Goal: Task Accomplishment & Management: Use online tool/utility

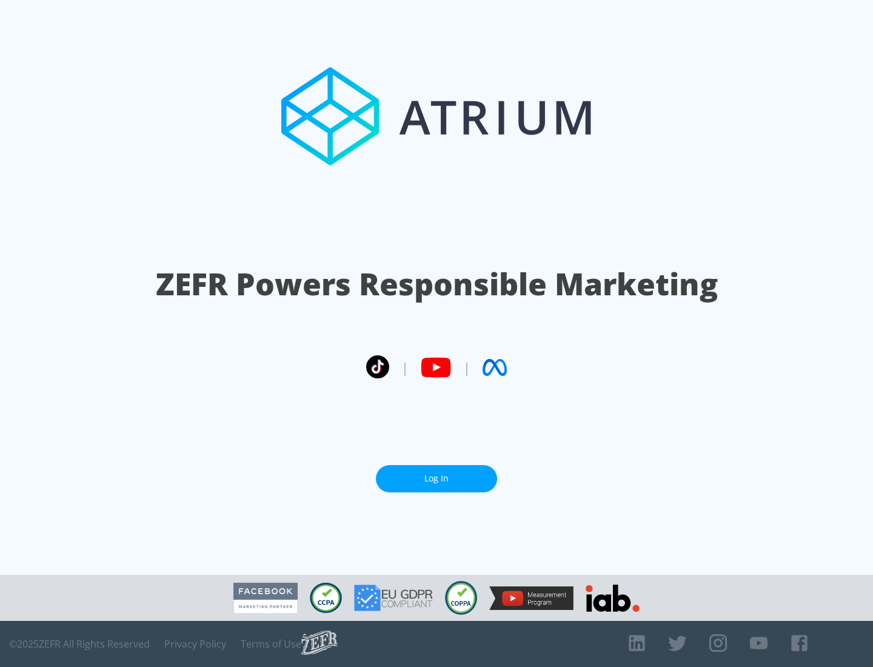
click at [437, 479] on link "Log In" at bounding box center [436, 478] width 121 height 27
